Goal: Task Accomplishment & Management: Use online tool/utility

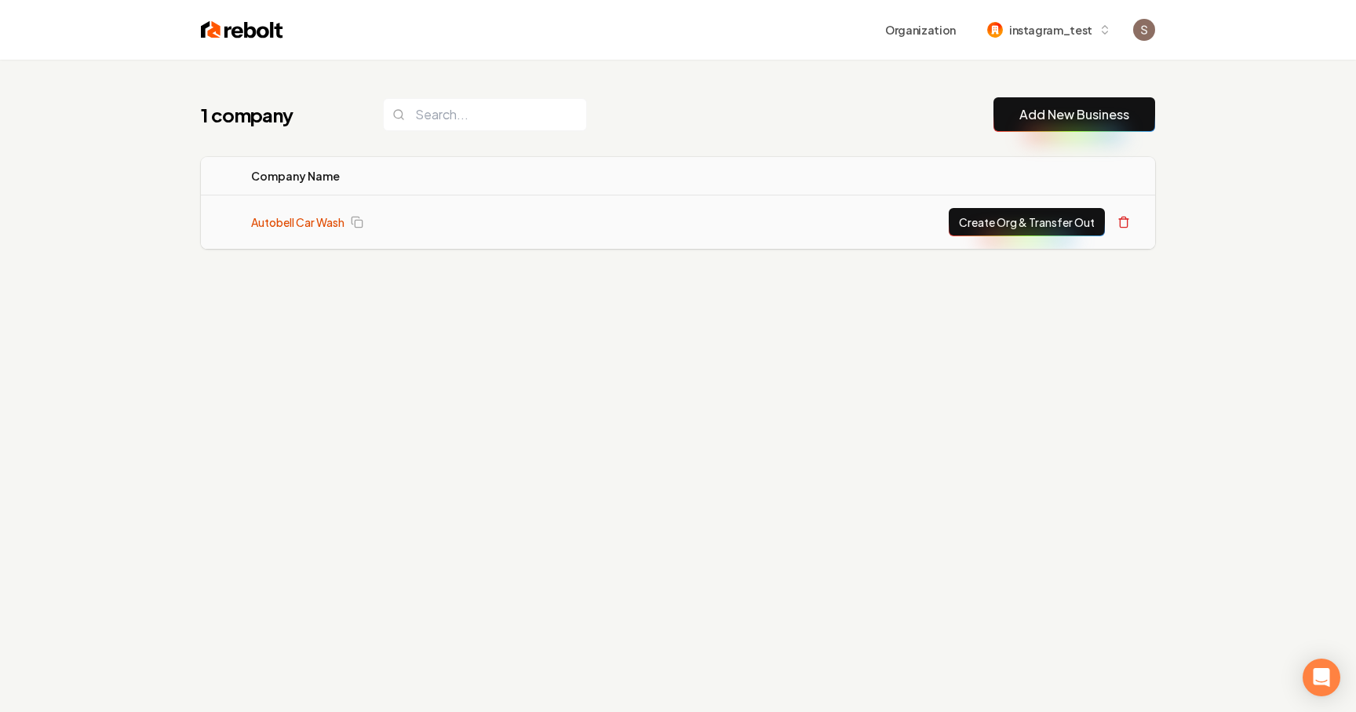
click at [322, 220] on link "Autobell Car Wash" at bounding box center [297, 222] width 93 height 16
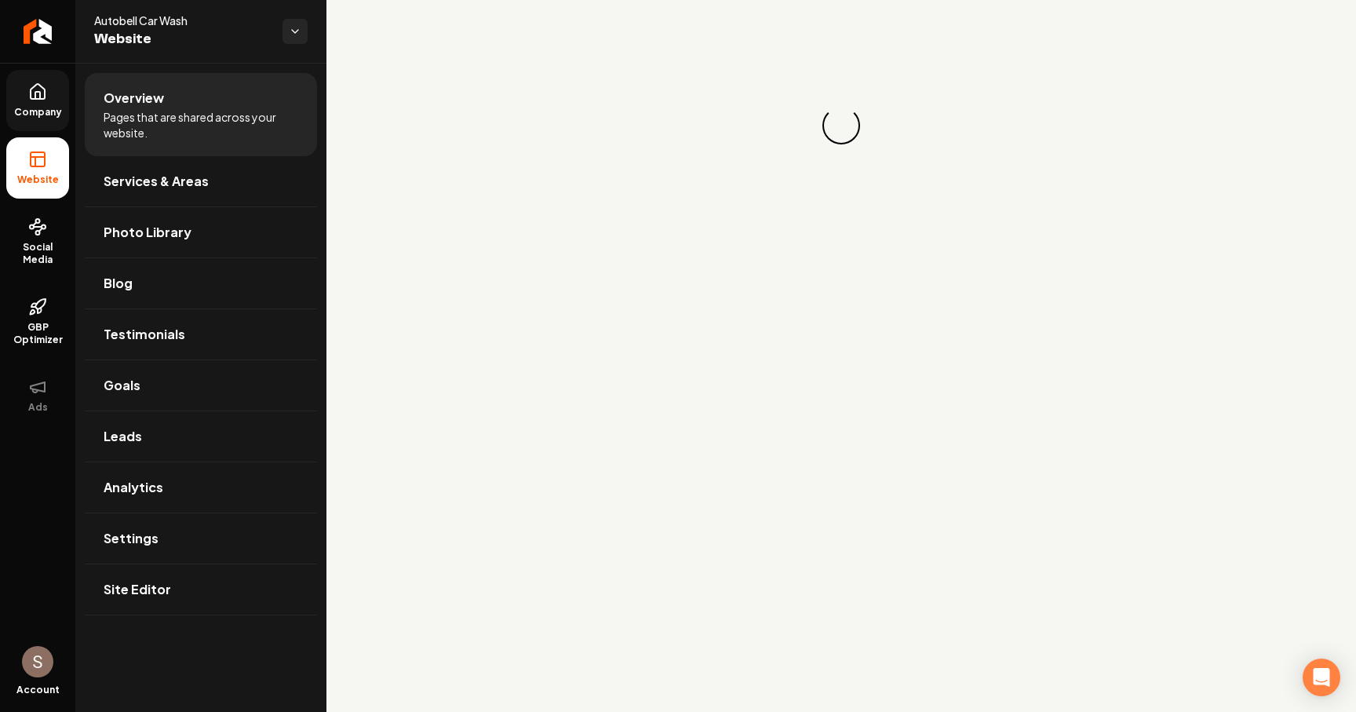
click at [53, 123] on link "Company" at bounding box center [37, 100] width 63 height 61
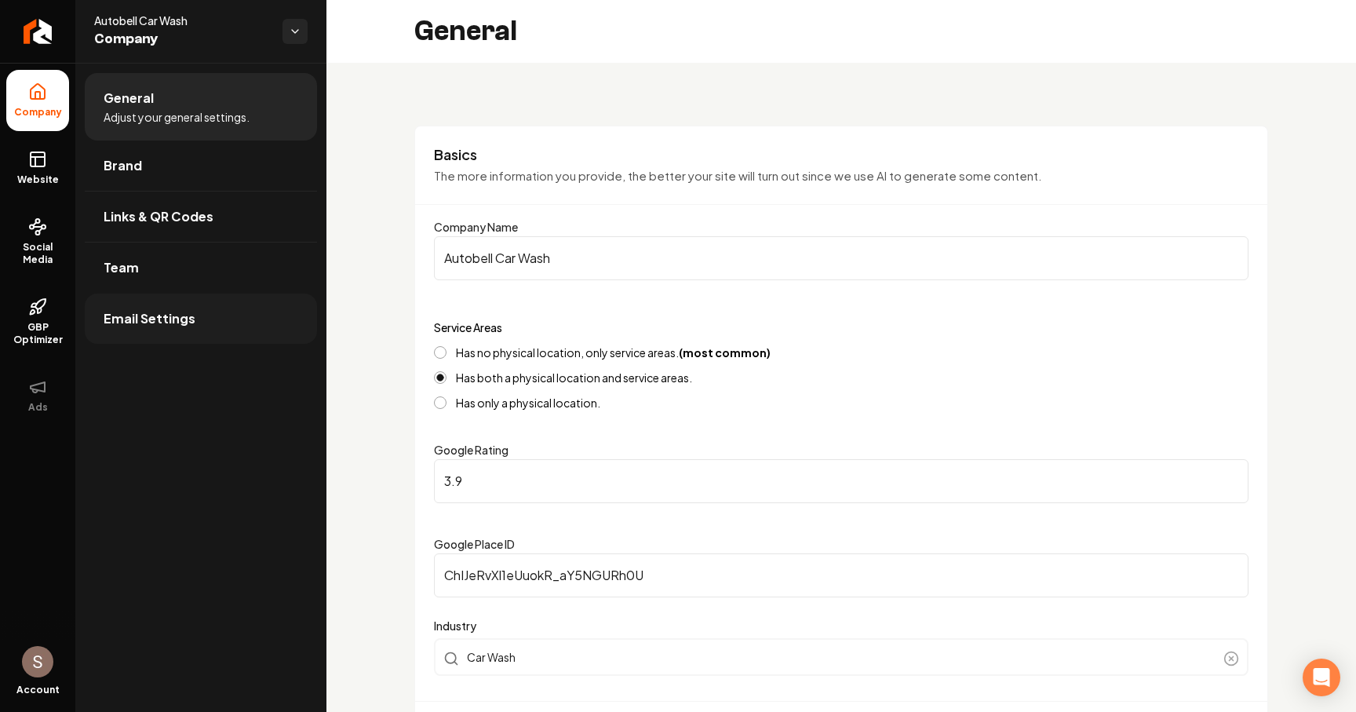
click at [243, 315] on link "Email Settings" at bounding box center [201, 318] width 232 height 50
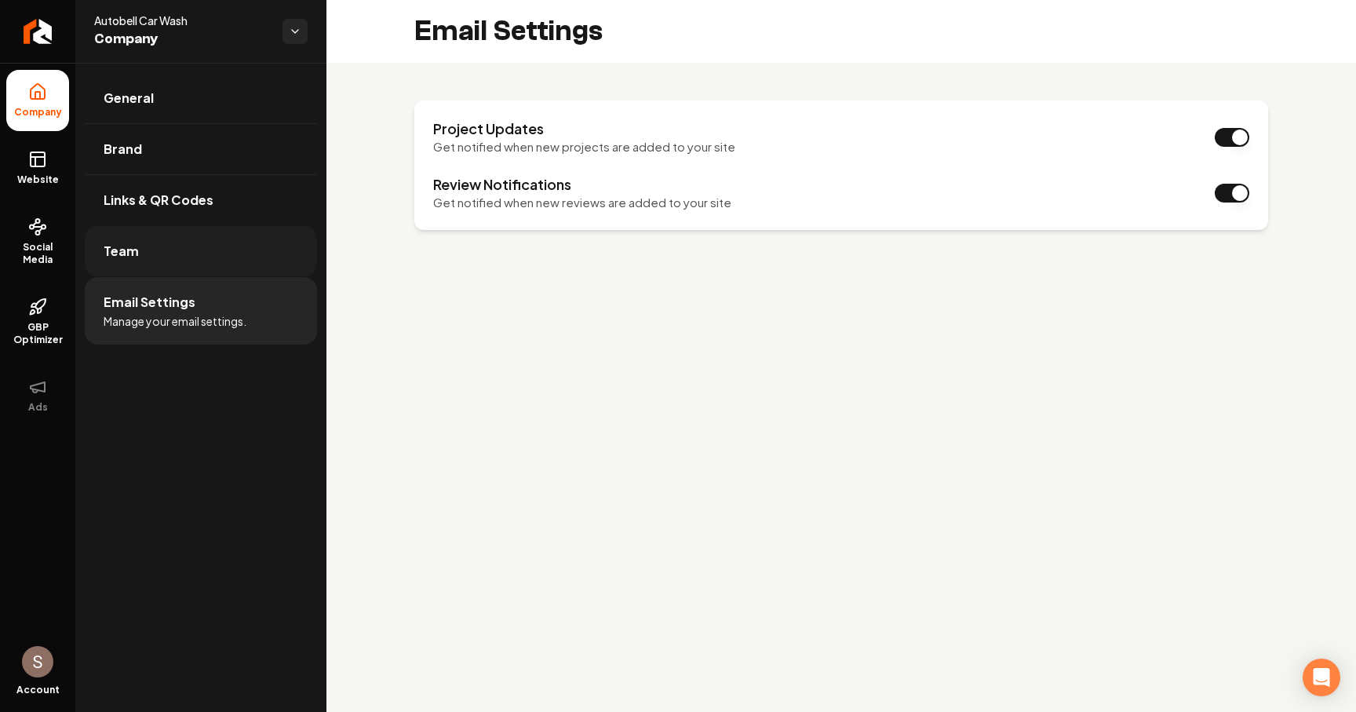
click at [256, 235] on link "Team" at bounding box center [201, 251] width 232 height 50
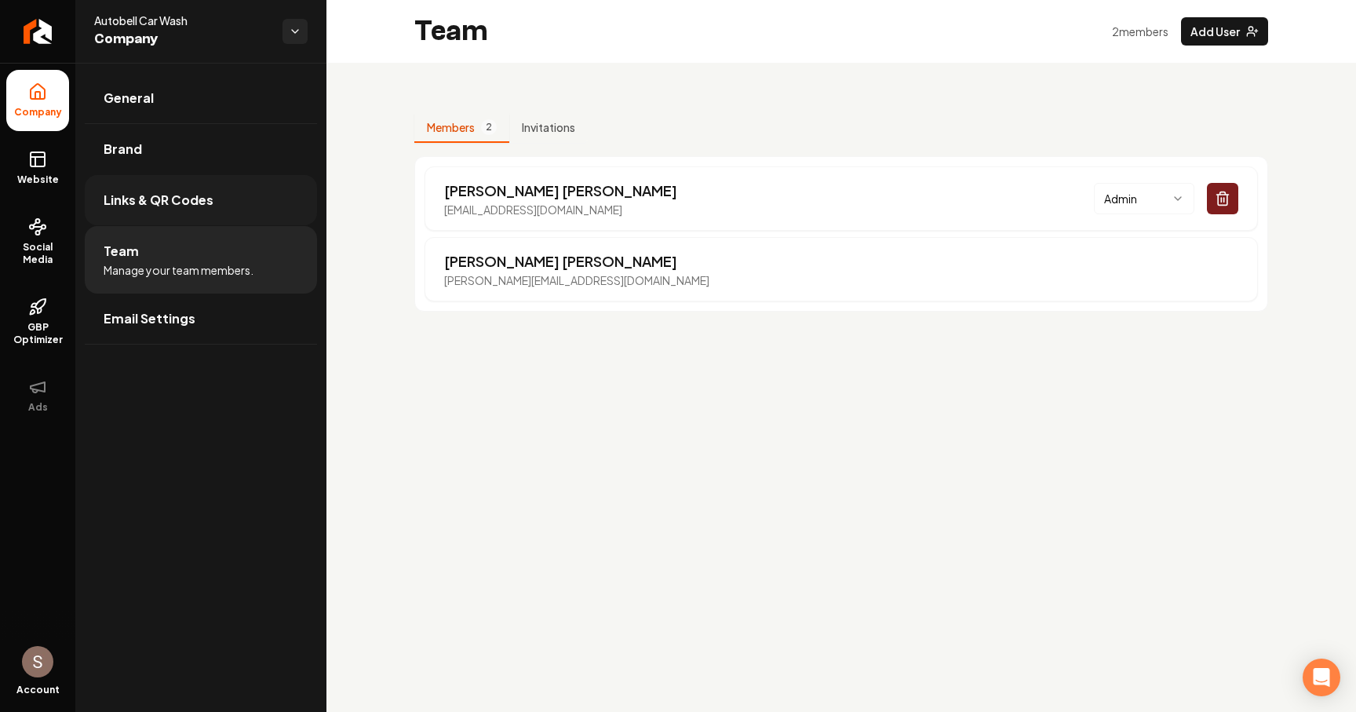
click at [245, 203] on link "Links & QR Codes" at bounding box center [201, 200] width 232 height 50
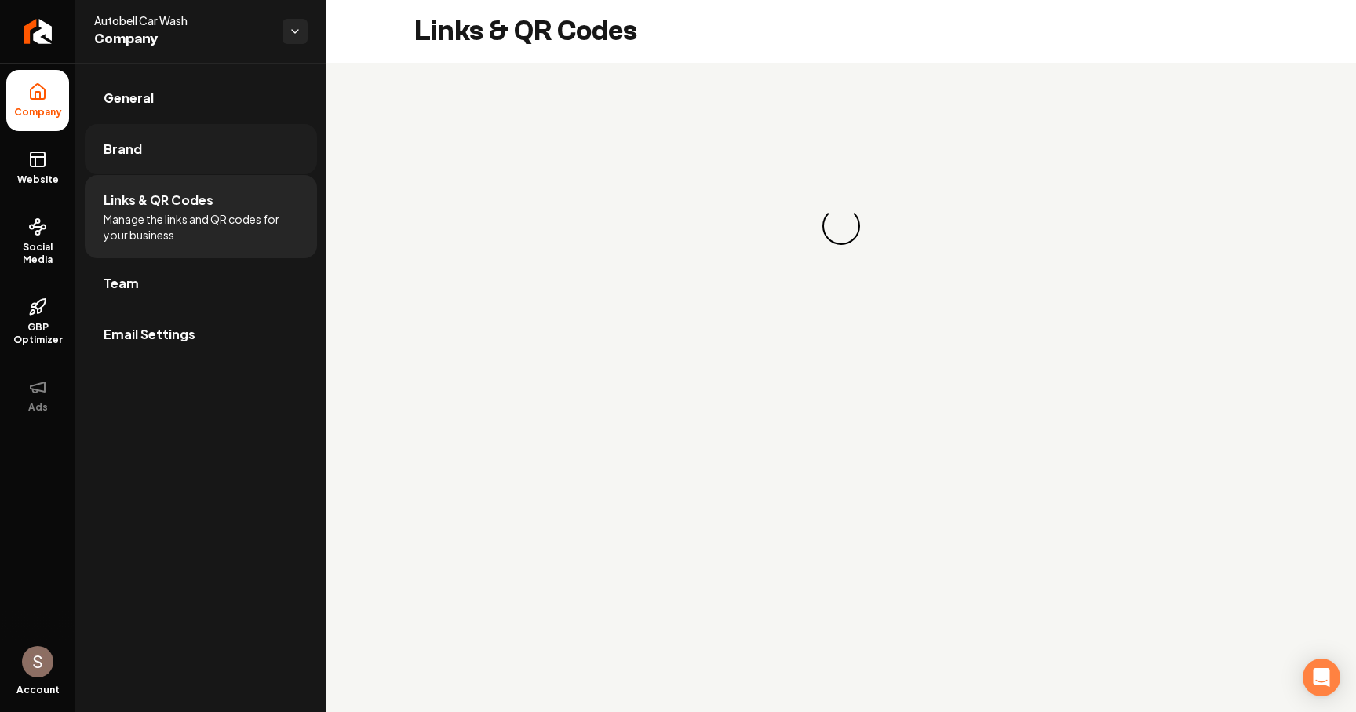
click at [250, 154] on link "Brand" at bounding box center [201, 149] width 232 height 50
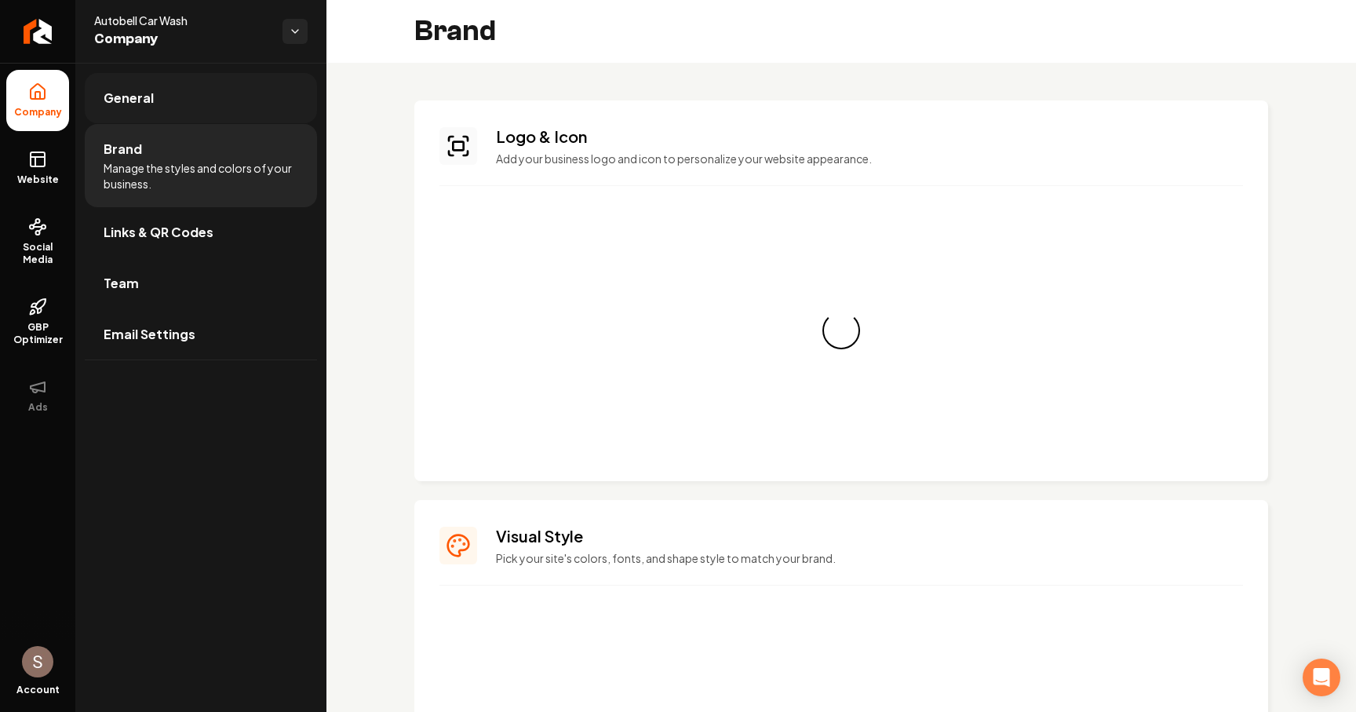
click at [260, 113] on link "General" at bounding box center [201, 98] width 232 height 50
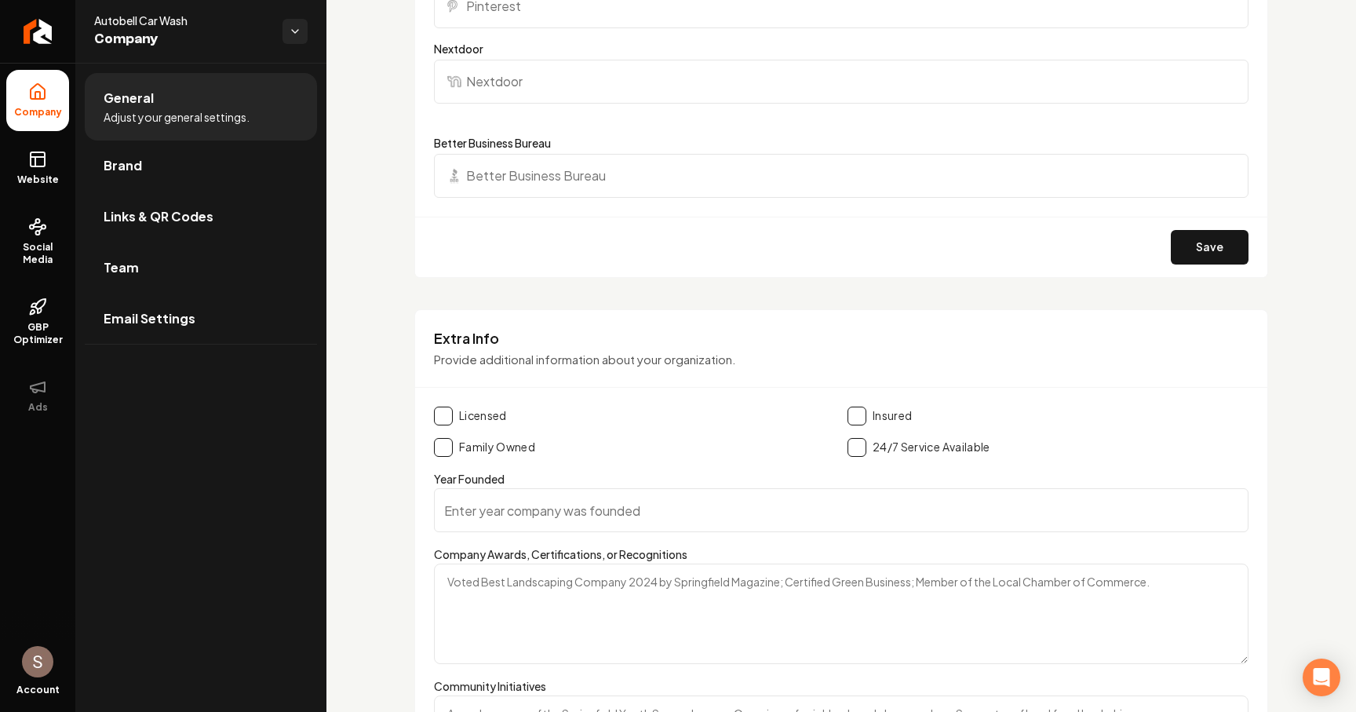
scroll to position [2463, 0]
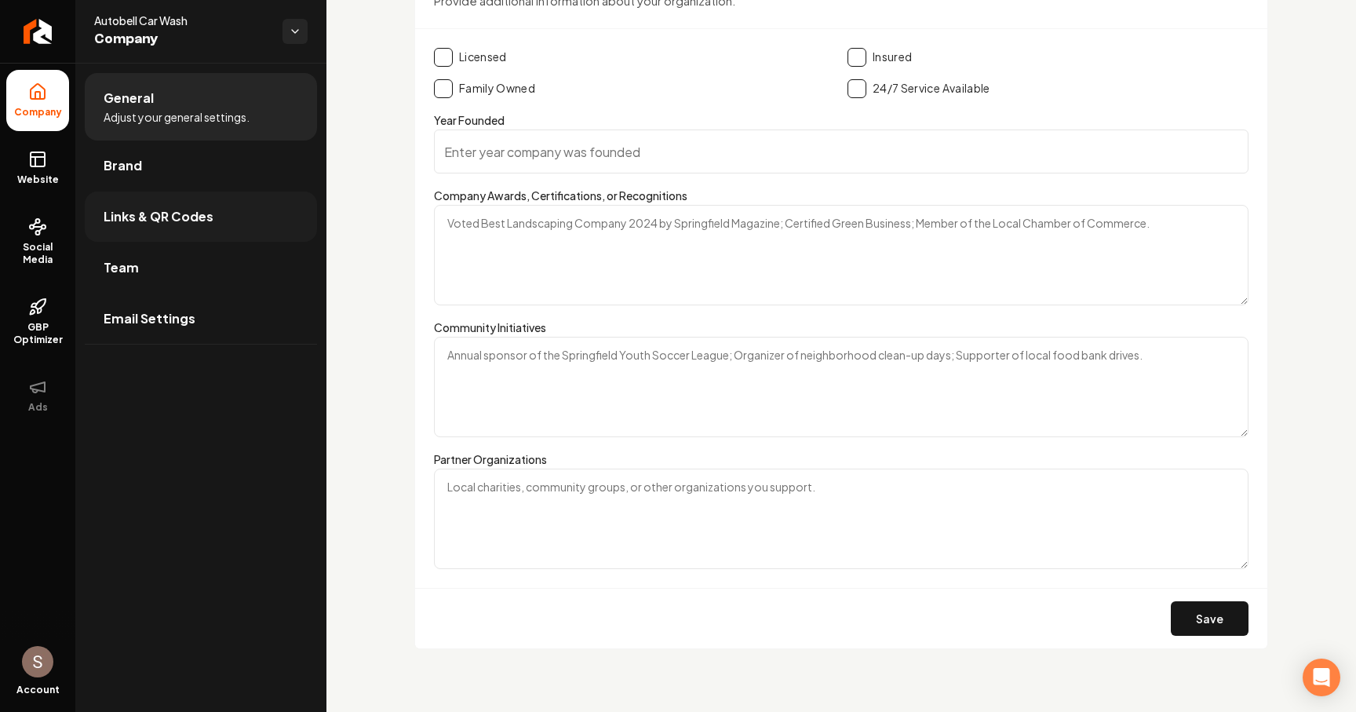
click at [202, 204] on link "Links & QR Codes" at bounding box center [201, 216] width 232 height 50
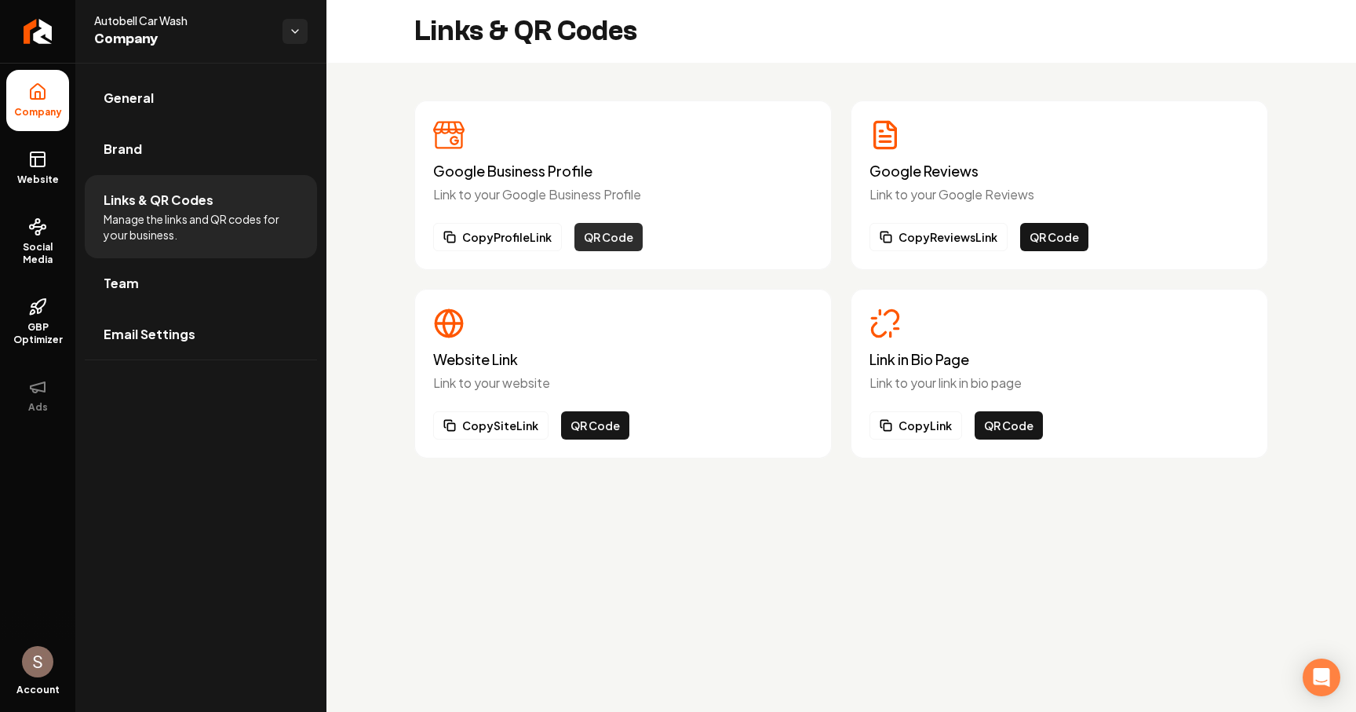
click at [602, 239] on button "QR Code" at bounding box center [608, 237] width 68 height 28
click at [1045, 235] on button "QR Code" at bounding box center [1054, 237] width 68 height 28
click at [991, 420] on button "QR Code" at bounding box center [1009, 425] width 68 height 28
